Goal: Task Accomplishment & Management: Complete application form

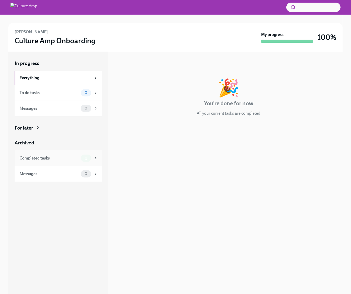
click at [88, 163] on div "Completed tasks 1" at bounding box center [59, 158] width 88 height 16
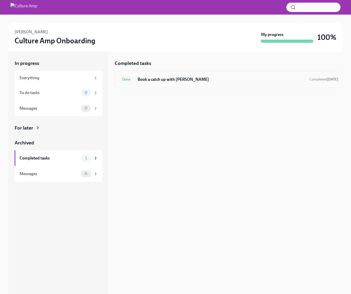
click at [178, 77] on h6 "Book a catch up with [PERSON_NAME]" at bounding box center [222, 80] width 168 height 6
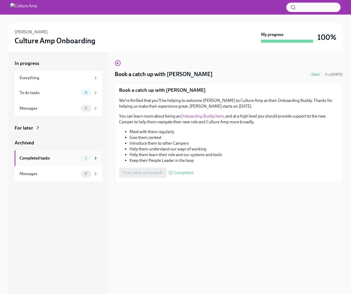
click at [90, 158] on div "1" at bounding box center [86, 157] width 10 height 7
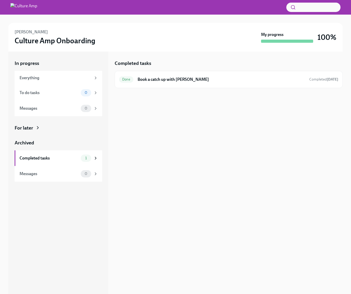
click at [38, 34] on div "[PERSON_NAME] Culture Amp Onboarding" at bounding box center [137, 37] width 244 height 16
click at [55, 12] on div at bounding box center [175, 7] width 351 height 15
click at [37, 9] on img at bounding box center [23, 7] width 27 height 8
click at [37, 8] on img at bounding box center [23, 7] width 27 height 8
